Goal: Task Accomplishment & Management: Complete application form

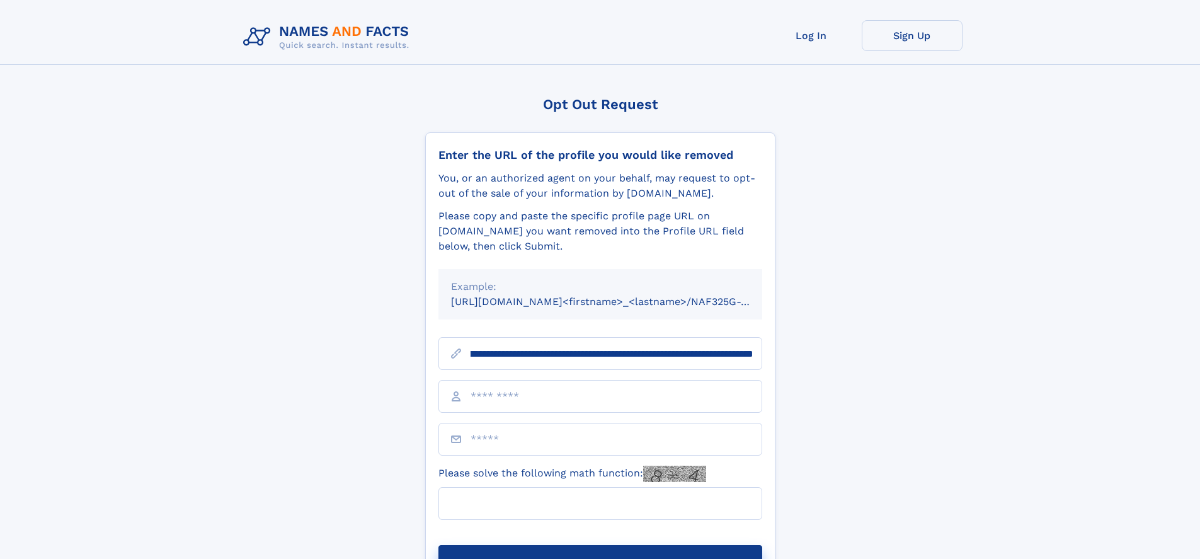
scroll to position [0, 129]
type input "**********"
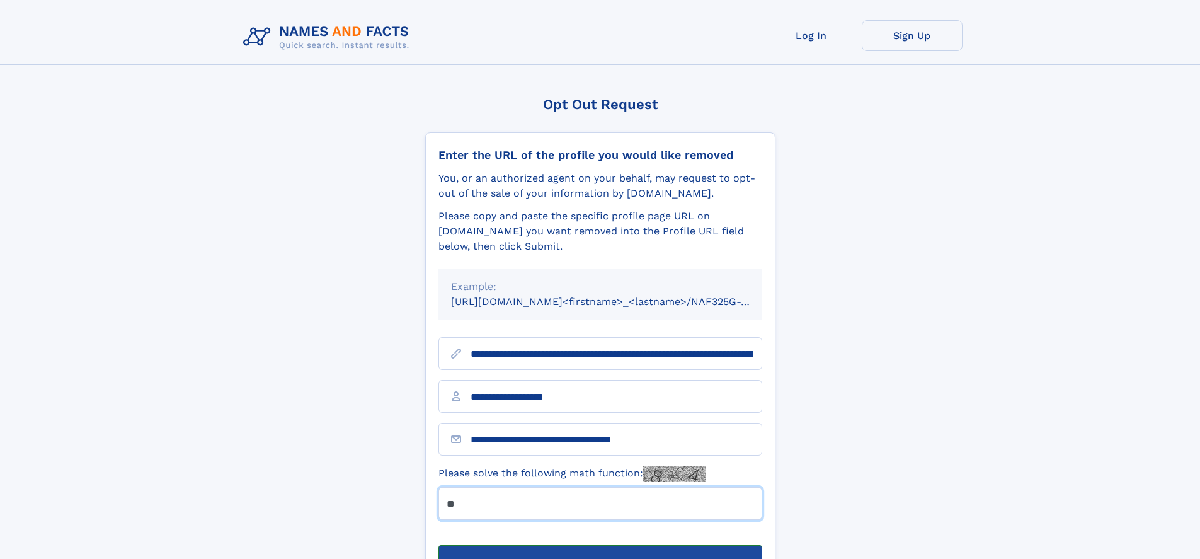
type input "**"
click at [600, 545] on button "Submit Opt Out Request" at bounding box center [601, 565] width 324 height 40
